Goal: Task Accomplishment & Management: Complete application form

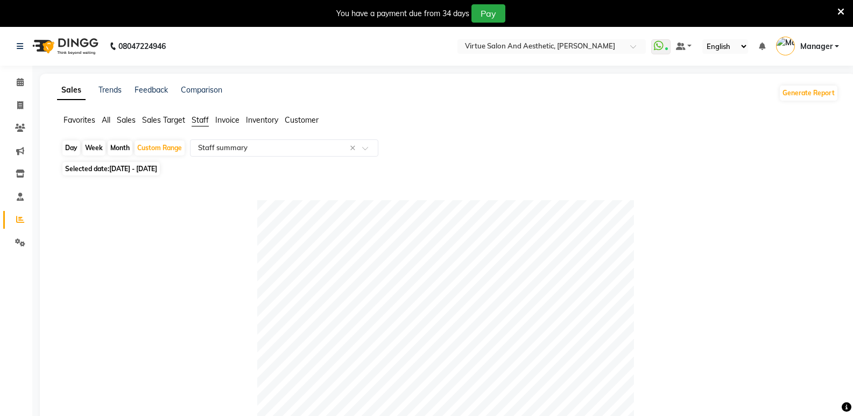
select select "full_report"
select select "csv"
click at [23, 106] on icon at bounding box center [20, 105] width 6 height 8
select select "service"
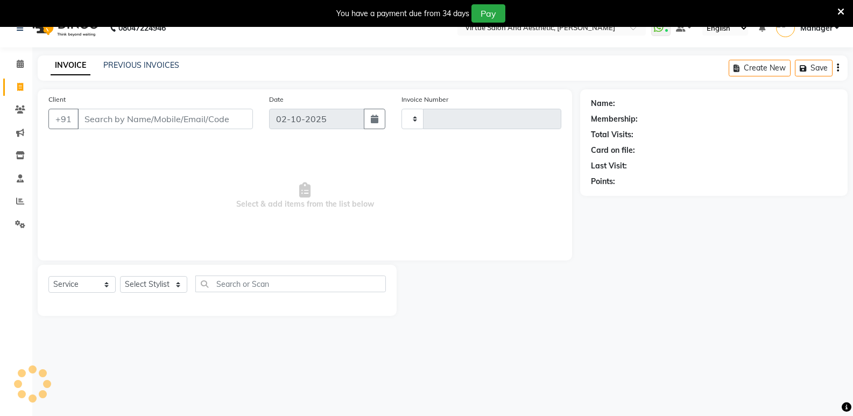
type input "1303"
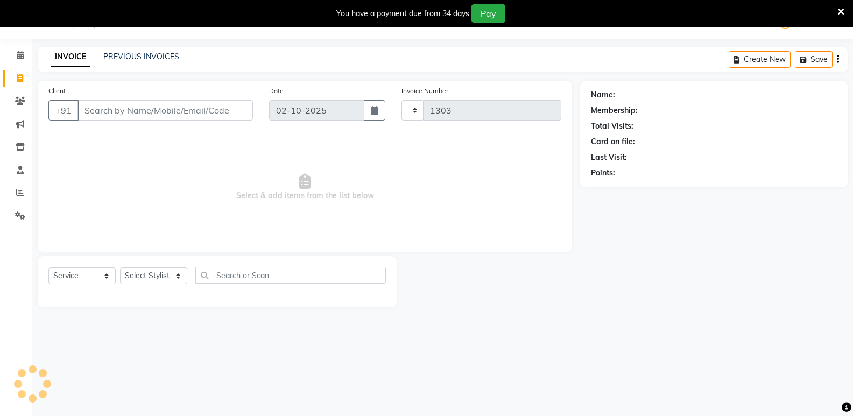
select select "4611"
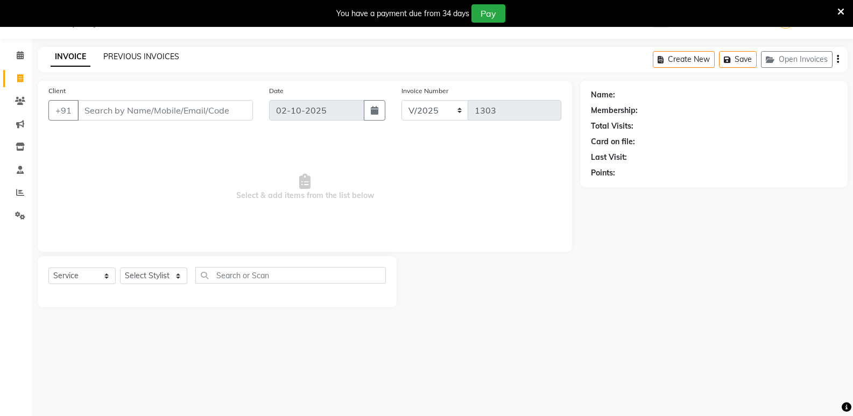
click at [141, 58] on link "PREVIOUS INVOICES" at bounding box center [141, 57] width 76 height 10
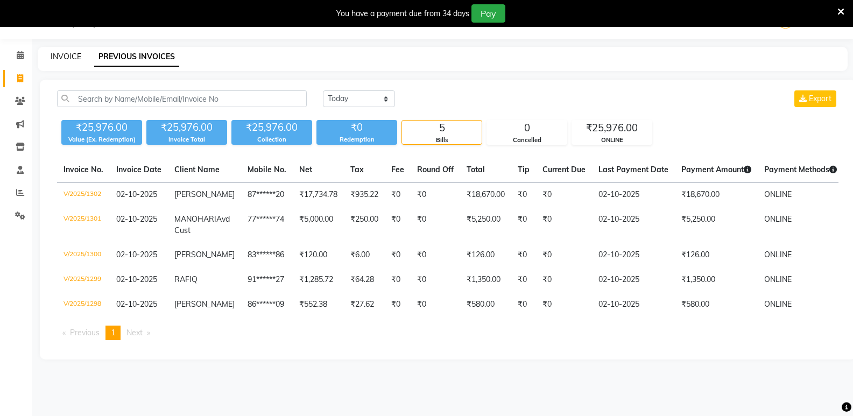
click at [72, 56] on link "INVOICE" at bounding box center [66, 57] width 31 height 10
select select "service"
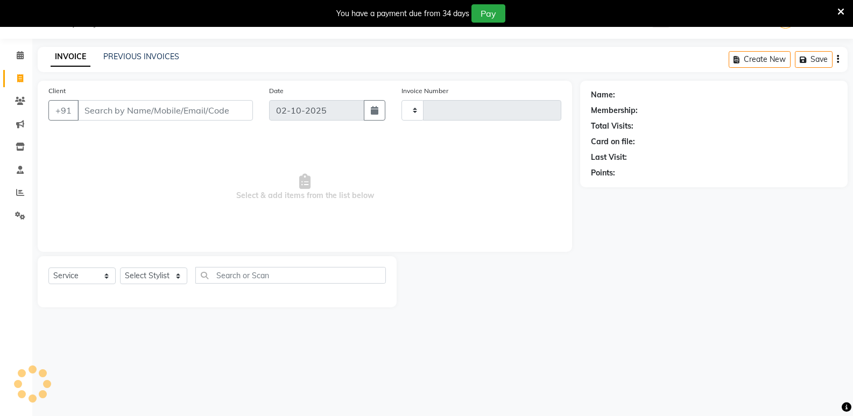
type input "1303"
select select "4611"
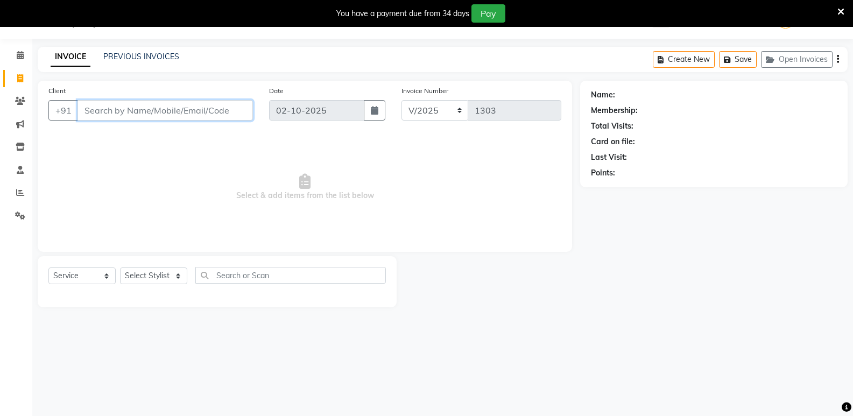
click at [163, 104] on input "Client" at bounding box center [166, 110] width 176 height 20
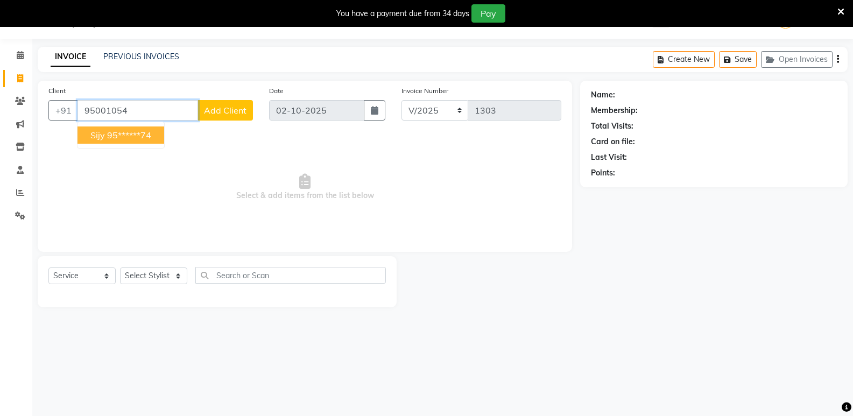
click at [113, 134] on ngb-highlight "95******74" at bounding box center [129, 135] width 44 height 11
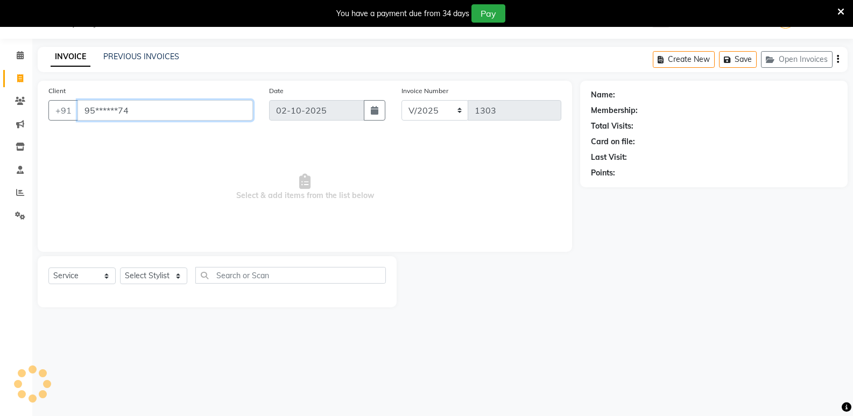
type input "95******74"
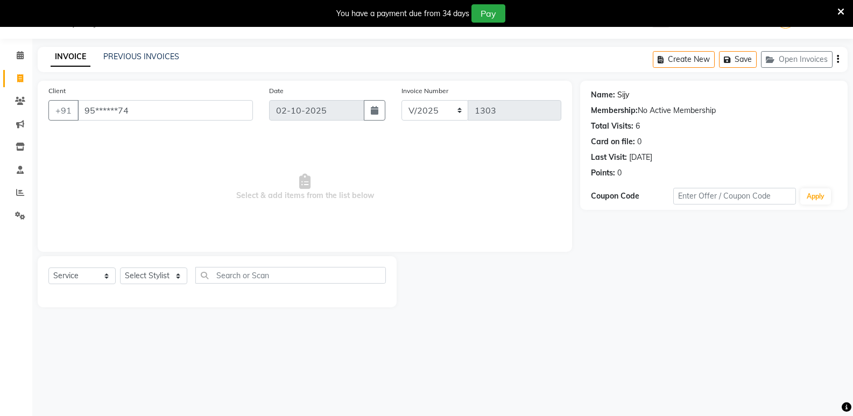
click at [621, 95] on link "Sijy" at bounding box center [624, 94] width 12 height 11
click at [142, 273] on select "Select Stylist [PERSON_NAME] [PERSON_NAME] Manager [PERSON_NAME] PRIYA [PERSON_…" at bounding box center [153, 276] width 67 height 17
select select "64178"
click at [120, 268] on select "Select Stylist [PERSON_NAME] [PERSON_NAME] Manager [PERSON_NAME] PRIYA [PERSON_…" at bounding box center [153, 276] width 67 height 17
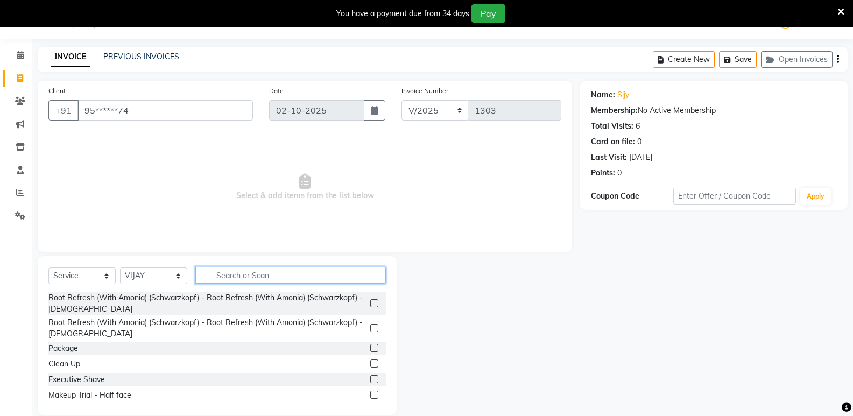
click at [232, 277] on input "text" at bounding box center [290, 275] width 191 height 17
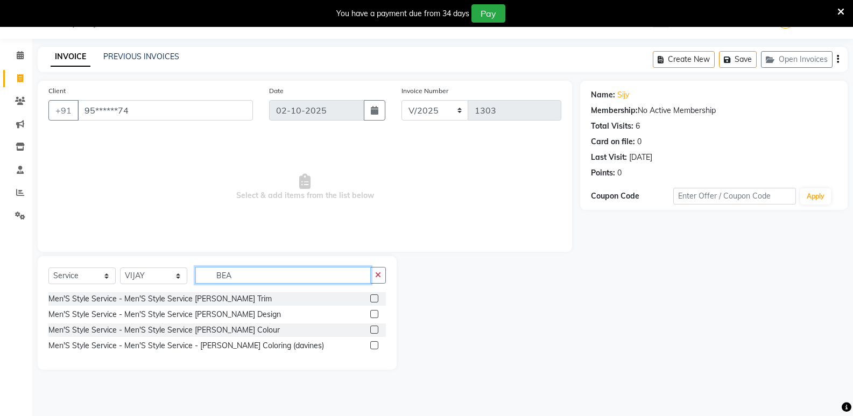
type input "BEA"
click at [376, 314] on label at bounding box center [374, 314] width 8 height 8
click at [376, 314] on input "checkbox" at bounding box center [373, 314] width 7 height 7
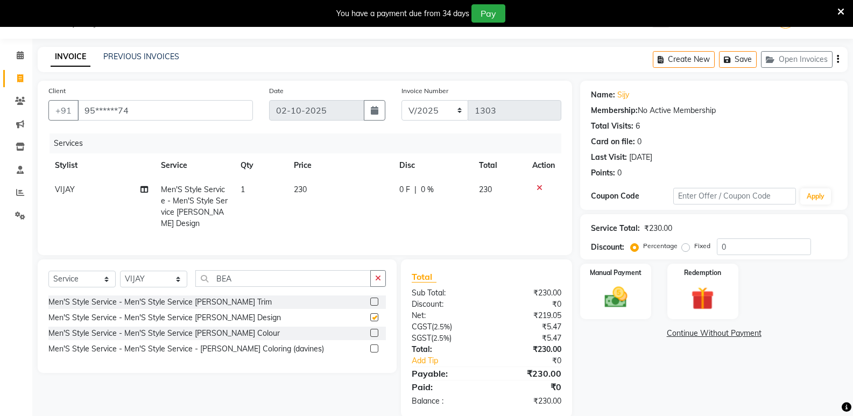
checkbox input "false"
click at [249, 271] on input "BEA" at bounding box center [283, 278] width 176 height 17
type input "B"
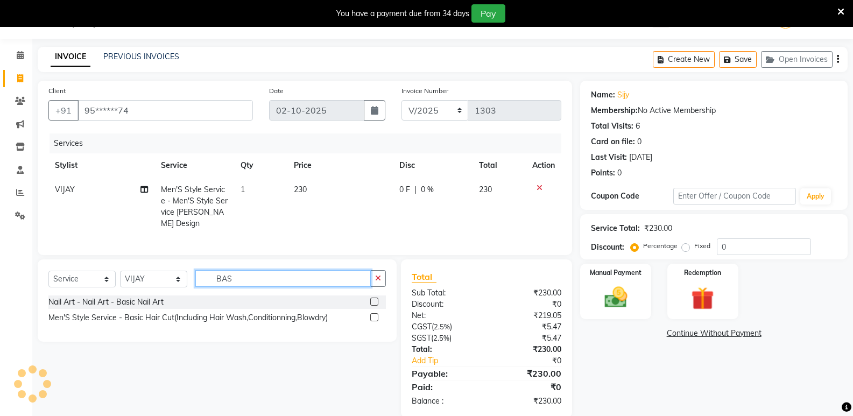
type input "BAS"
click at [372, 313] on label at bounding box center [374, 317] width 8 height 8
click at [372, 314] on input "checkbox" at bounding box center [373, 317] width 7 height 7
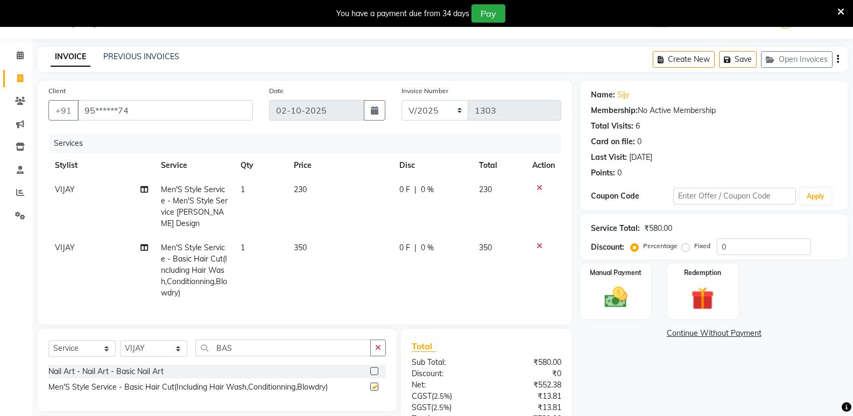
checkbox input "false"
click at [322, 219] on td "230" at bounding box center [340, 207] width 106 height 58
select select "64178"
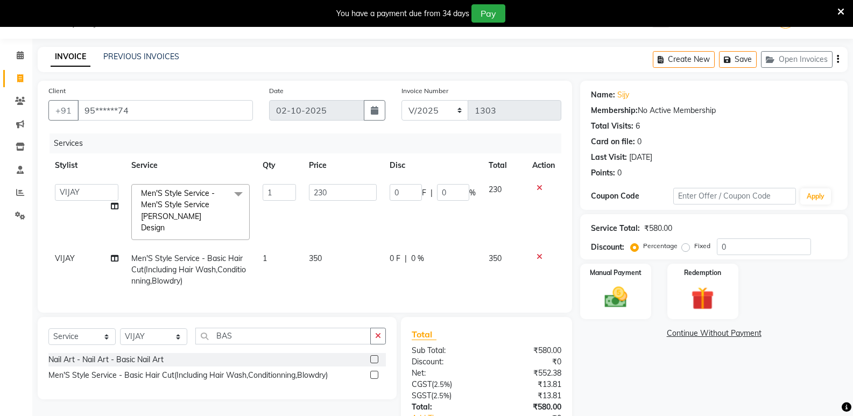
click at [335, 247] on td "350" at bounding box center [343, 270] width 80 height 47
select select "64178"
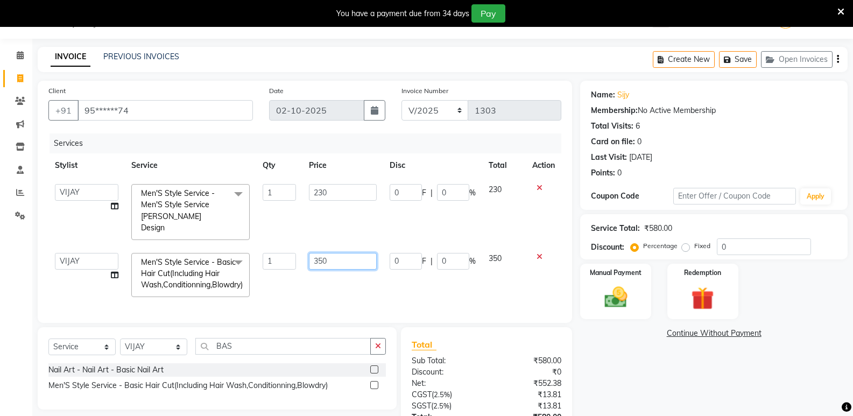
click at [340, 253] on input "350" at bounding box center [342, 261] width 67 height 17
type input "3"
type input "400"
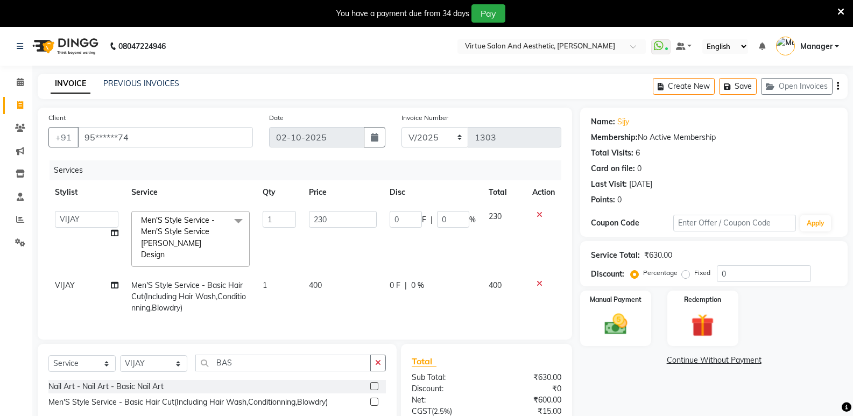
scroll to position [99, 0]
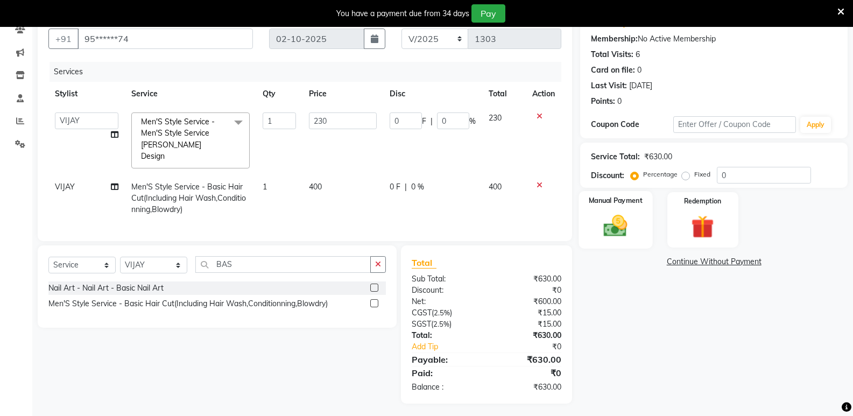
click at [625, 228] on img at bounding box center [616, 225] width 38 height 27
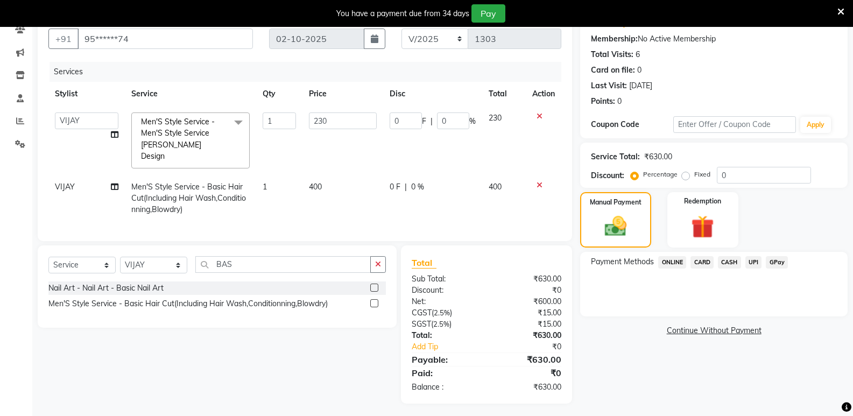
click at [703, 265] on span "CARD" at bounding box center [702, 262] width 23 height 12
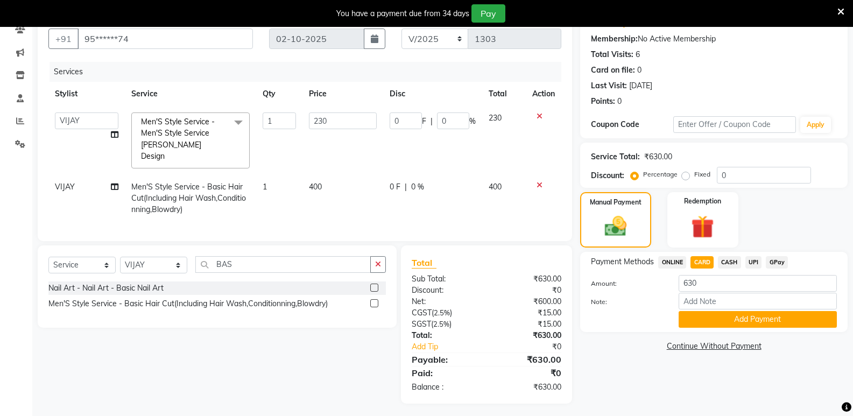
click at [66, 182] on span "VIJAY" at bounding box center [65, 187] width 20 height 10
select select "64178"
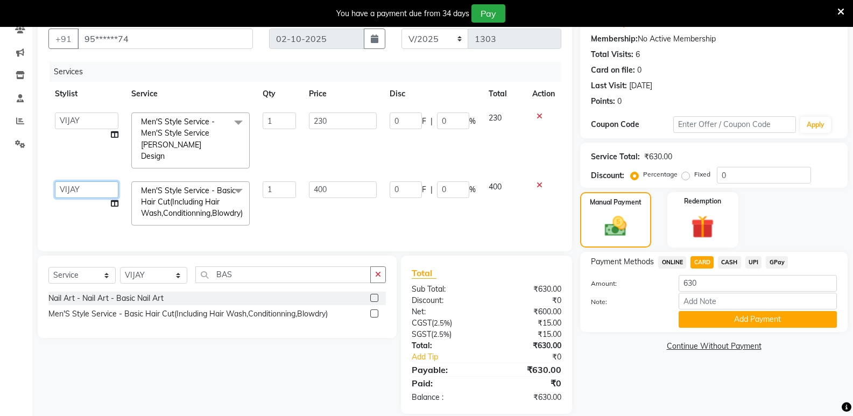
click at [66, 181] on select "[PERSON_NAME] [PERSON_NAME] Manager [PERSON_NAME] PRIYA [PERSON_NAME] [PERSON_N…" at bounding box center [87, 189] width 64 height 17
select select "44177"
click at [759, 326] on button "Add Payment" at bounding box center [758, 319] width 158 height 17
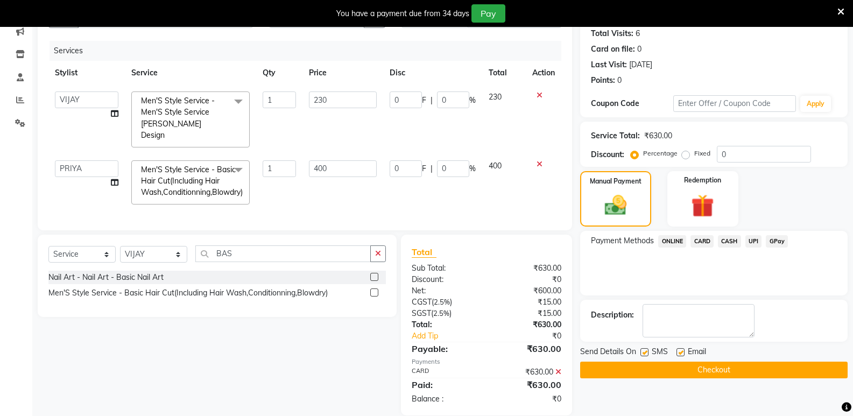
scroll to position [131, 0]
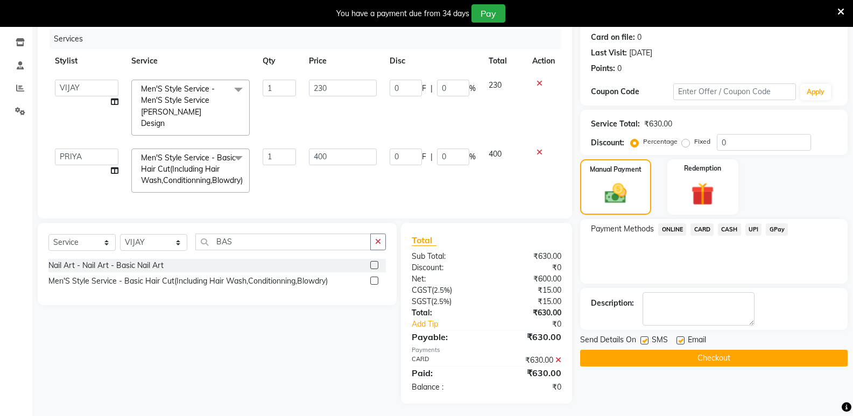
click at [695, 362] on button "Checkout" at bounding box center [714, 358] width 268 height 17
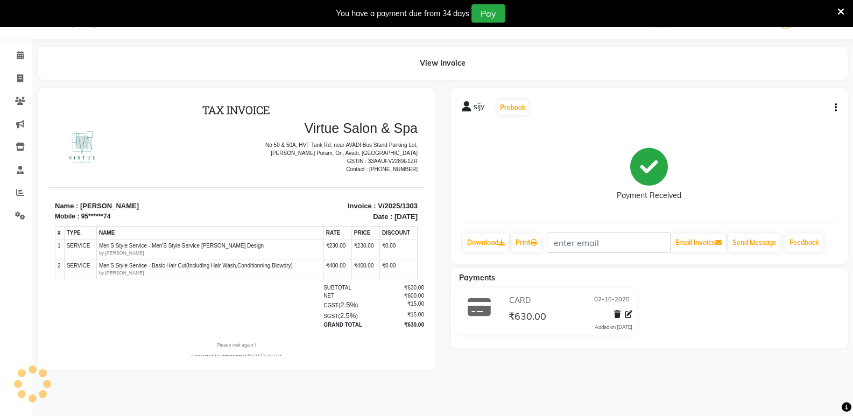
click at [837, 108] on div "sijy Prebook Payment Received Download Print Email Invoice Send Message Feedback" at bounding box center [649, 176] width 397 height 176
drag, startPoint x: 837, startPoint y: 107, endPoint x: 718, endPoint y: 73, distance: 123.9
click at [718, 73] on div "View Invoice" at bounding box center [443, 63] width 810 height 33
click at [274, 184] on div "TAX INVOICE Virtue Salon & Spa No 50 & 50A, HVF Tank Rd, near AVADI Bus Stand P…" at bounding box center [236, 231] width 376 height 257
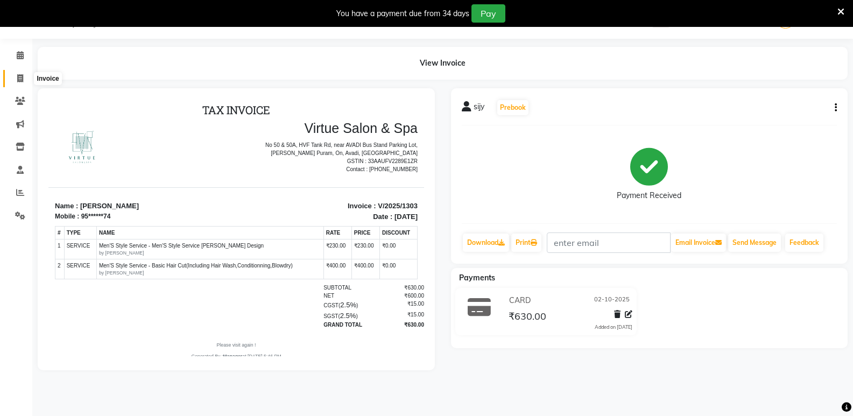
click at [20, 76] on icon at bounding box center [20, 78] width 6 height 8
select select "service"
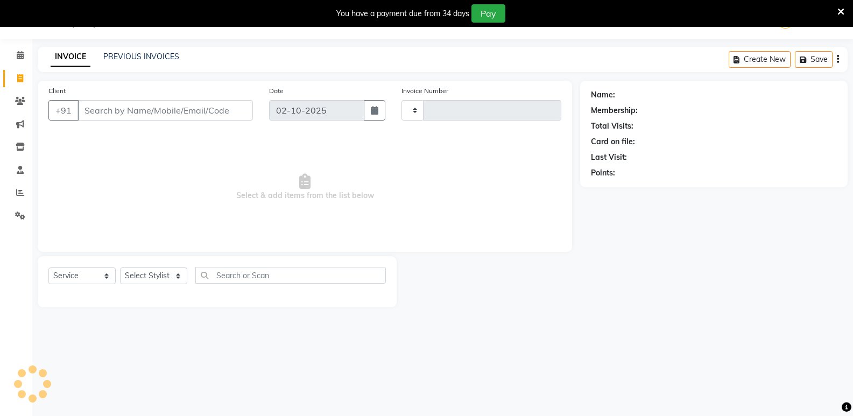
type input "1304"
select select "4611"
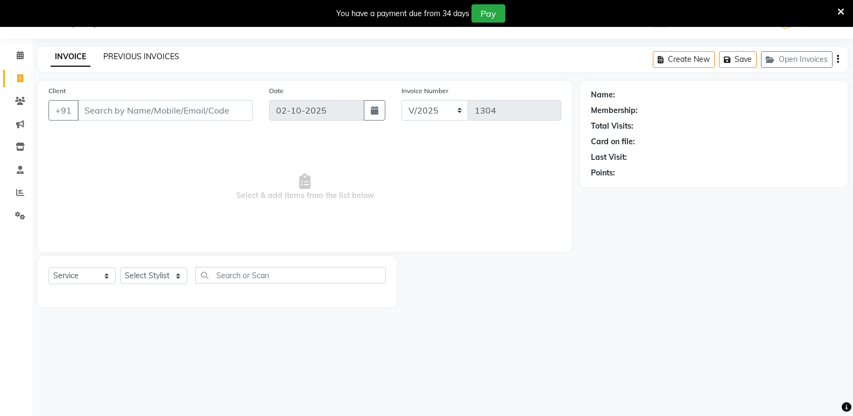
click at [149, 58] on link "PREVIOUS INVOICES" at bounding box center [141, 57] width 76 height 10
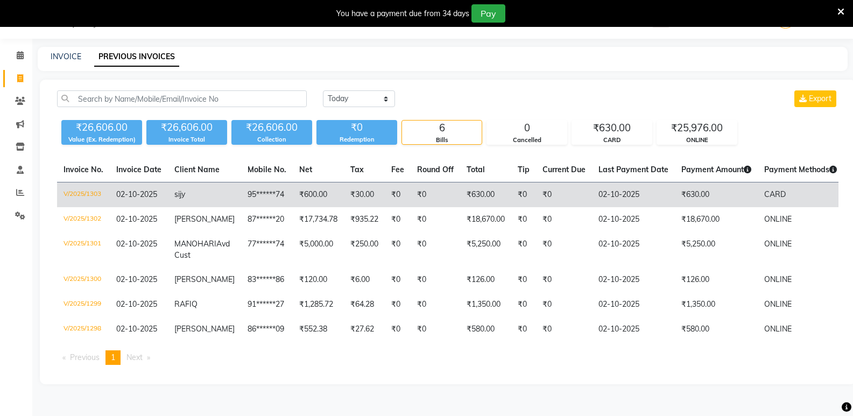
click at [174, 190] on span "sijy" at bounding box center [179, 195] width 11 height 10
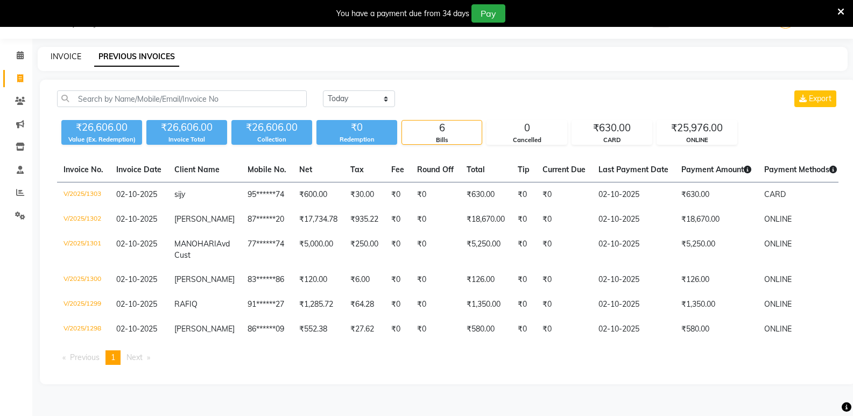
click at [57, 56] on link "INVOICE" at bounding box center [66, 57] width 31 height 10
select select "service"
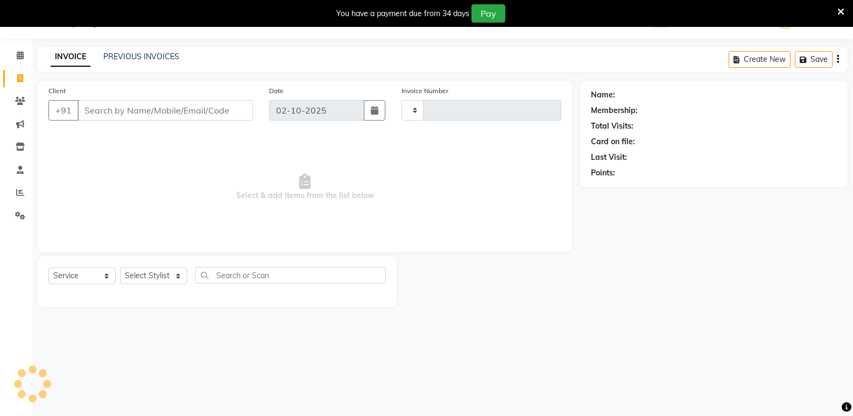
type input "1304"
select select "4611"
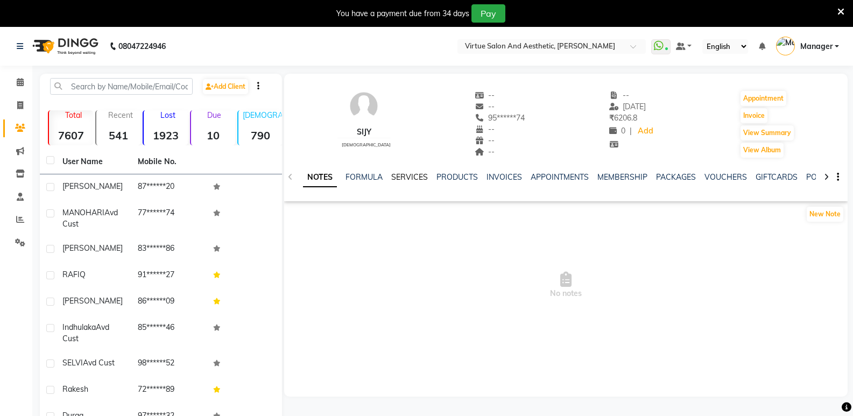
click at [407, 177] on link "SERVICES" at bounding box center [409, 177] width 37 height 10
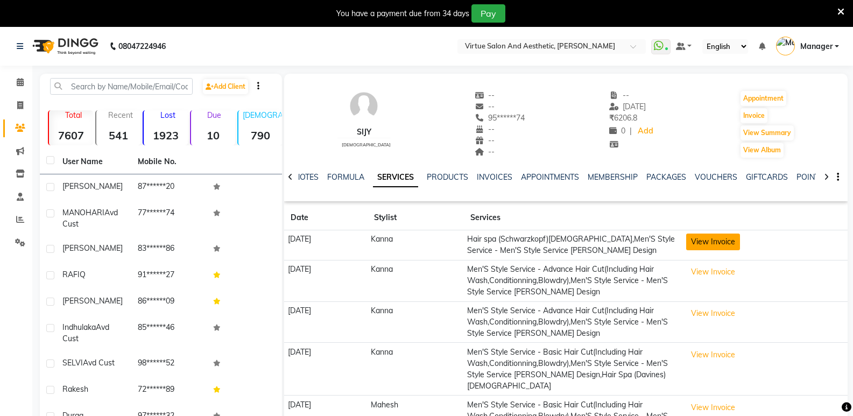
click at [726, 242] on button "View Invoice" at bounding box center [713, 242] width 54 height 17
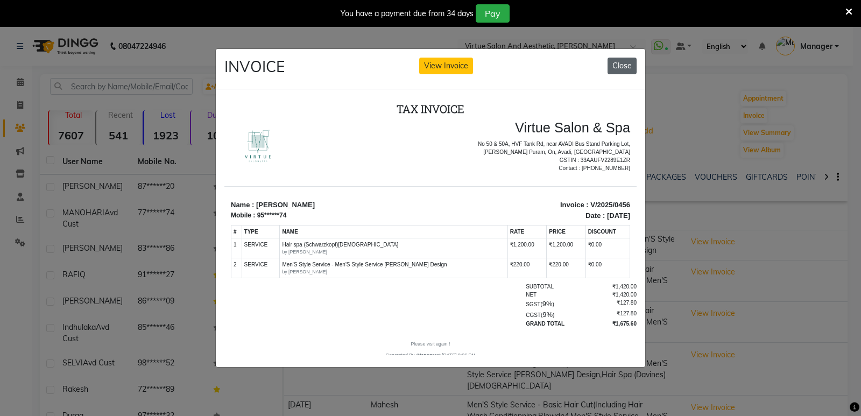
click at [618, 58] on button "Close" at bounding box center [622, 66] width 29 height 17
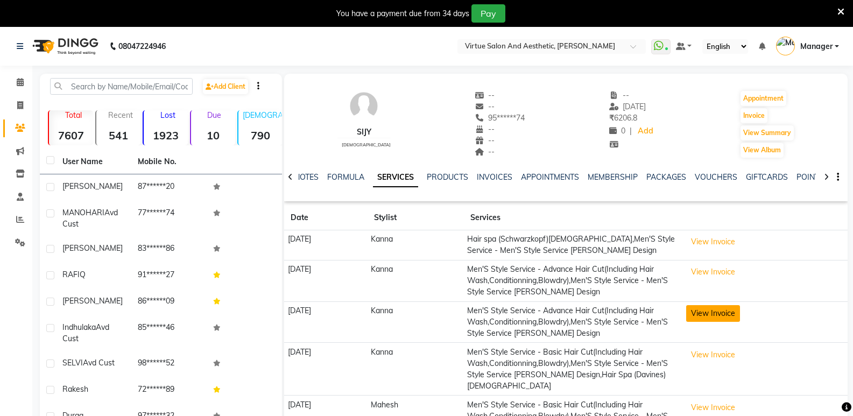
click at [713, 318] on button "View Invoice" at bounding box center [713, 313] width 54 height 17
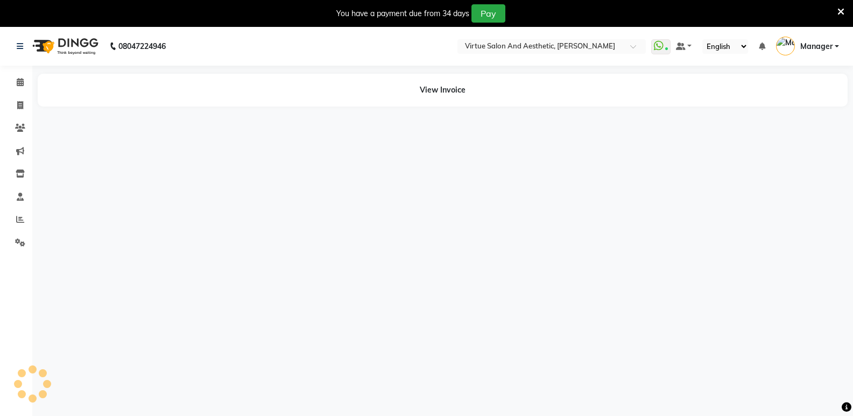
select select "en"
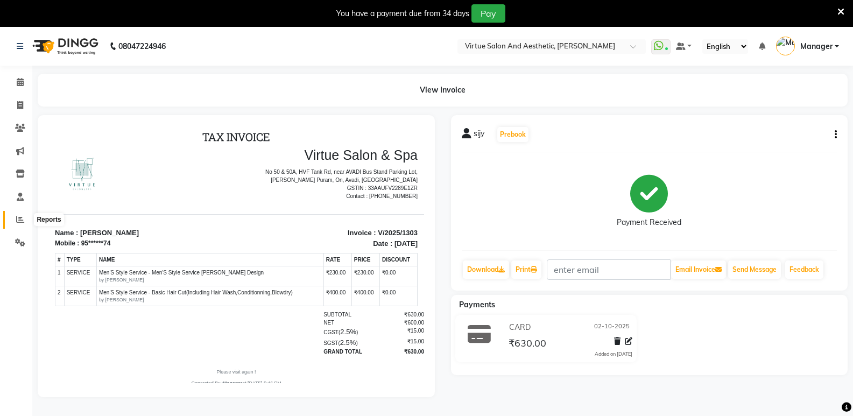
click at [22, 215] on icon at bounding box center [20, 219] width 8 height 8
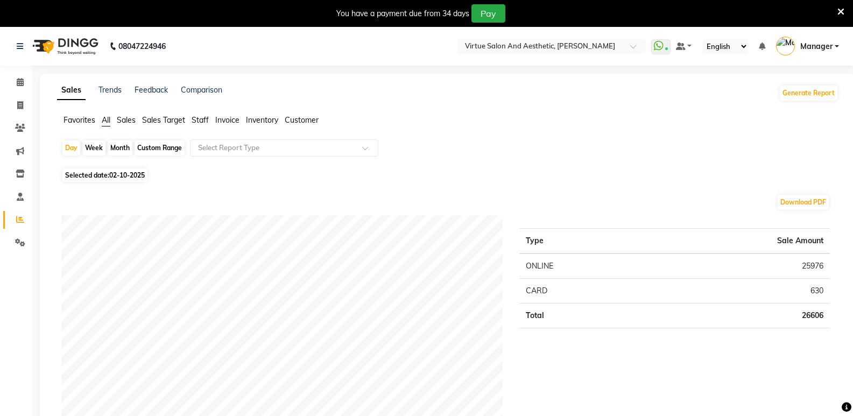
click at [204, 120] on span "Staff" at bounding box center [200, 120] width 17 height 10
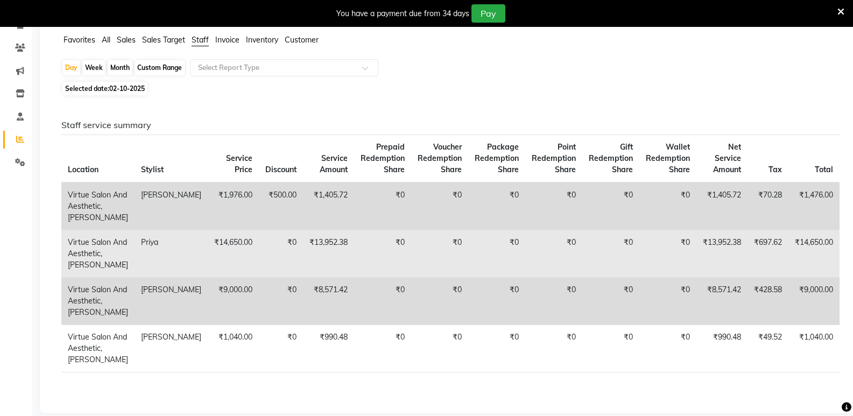
scroll to position [54, 0]
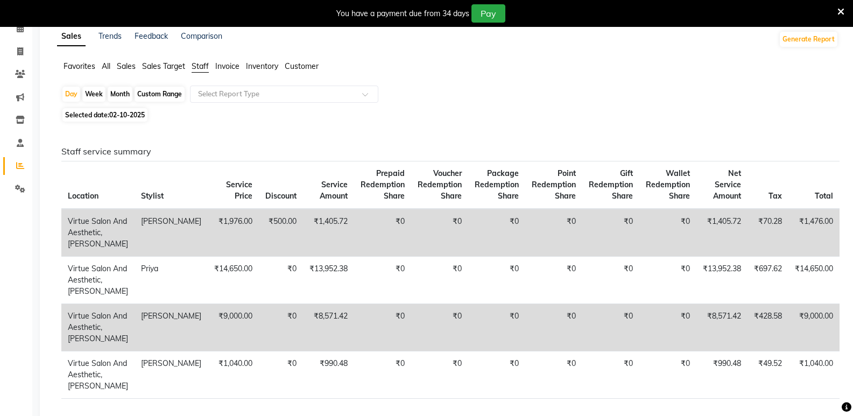
click at [115, 93] on div "Month" at bounding box center [120, 94] width 25 height 15
select select "10"
select select "2025"
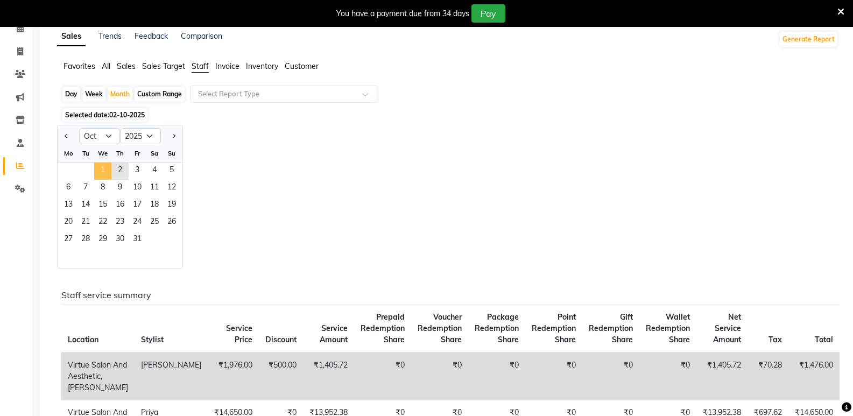
click at [106, 173] on span "1" at bounding box center [102, 171] width 17 height 17
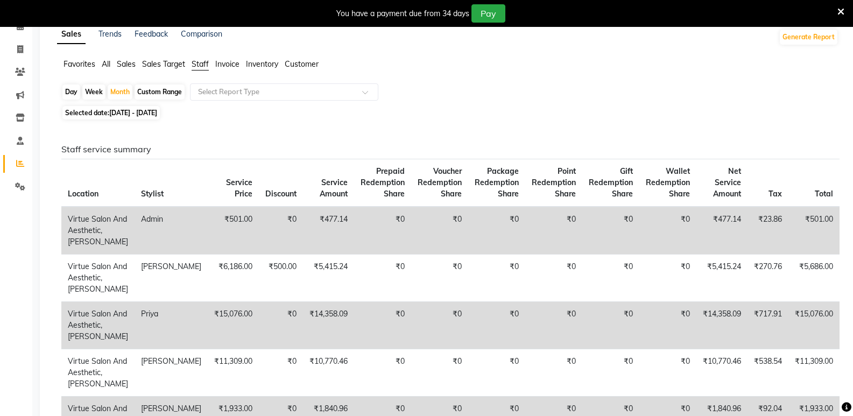
scroll to position [0, 0]
